Goal: Task Accomplishment & Management: Manage account settings

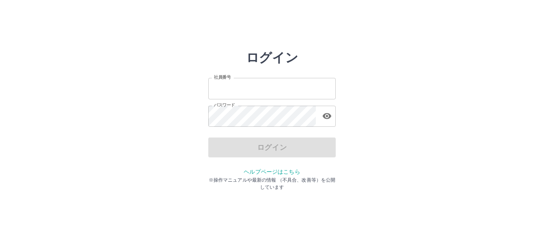
type input "*******"
click at [257, 88] on input "*******" at bounding box center [271, 88] width 127 height 21
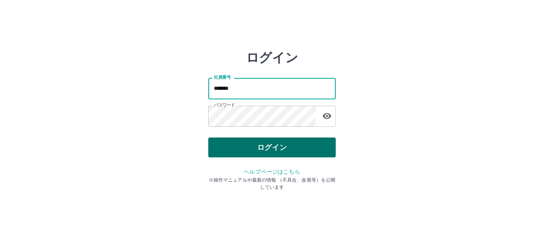
click at [265, 145] on button "ログイン" at bounding box center [271, 148] width 127 height 20
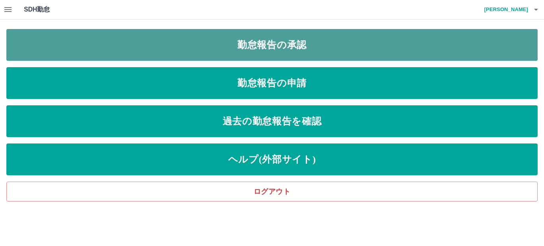
click at [222, 48] on link "勤怠報告の承認" at bounding box center [271, 45] width 531 height 32
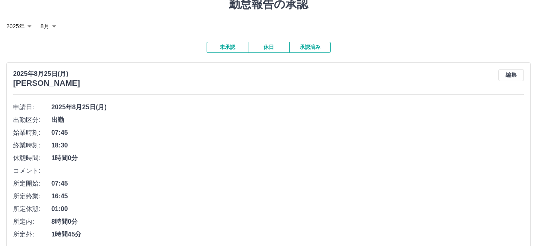
scroll to position [80, 0]
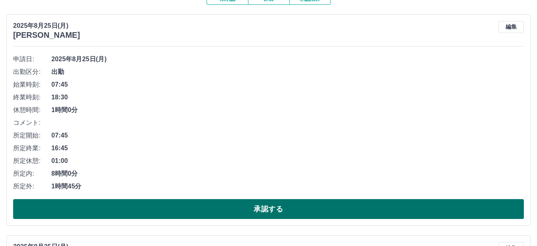
click at [221, 205] on button "承認する" at bounding box center [268, 209] width 511 height 20
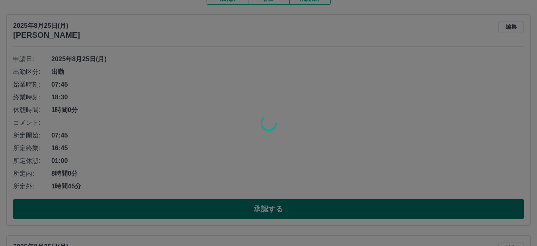
scroll to position [70, 0]
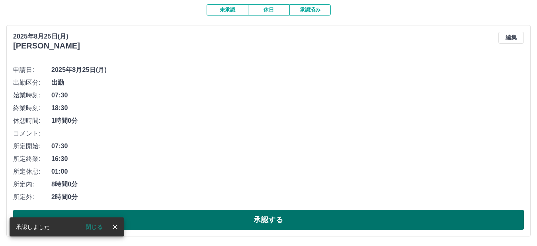
click at [221, 221] on button "承認する" at bounding box center [268, 220] width 511 height 20
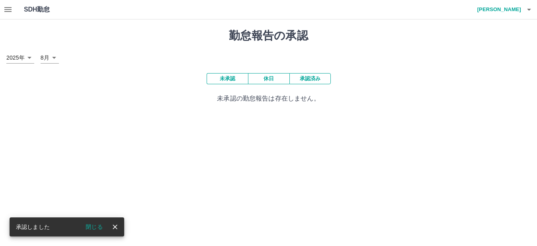
scroll to position [0, 0]
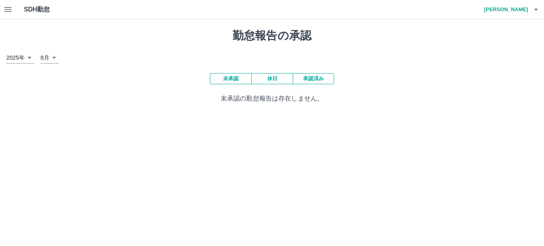
click at [315, 77] on button "承認済み" at bounding box center [313, 78] width 41 height 11
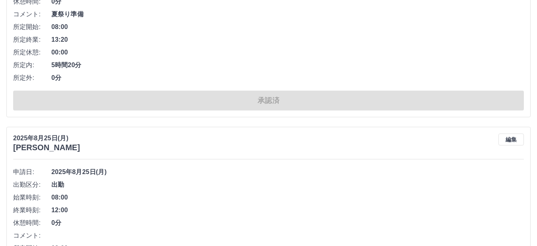
scroll to position [1075, 0]
